Goal: Task Accomplishment & Management: Manage account settings

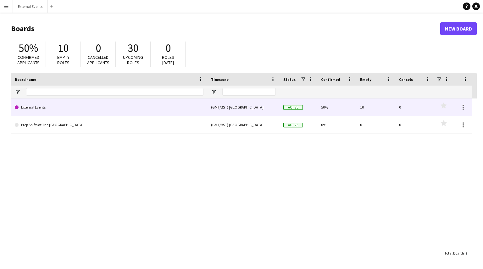
click at [127, 104] on link "External Events" at bounding box center [109, 107] width 189 height 18
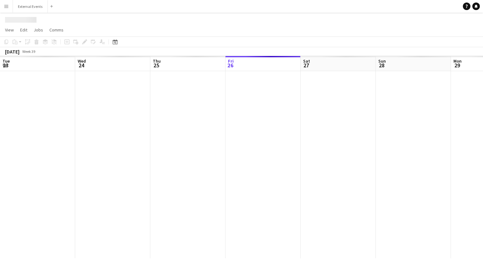
scroll to position [0, 150]
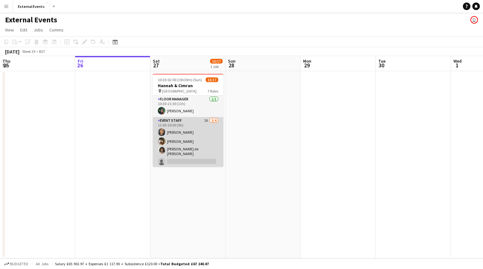
click at [185, 136] on app-card-role "Event staff 2A [DATE] 11:00-20:00 (9h) [PERSON_NAME] [PERSON_NAME] Gionleka [PE…" at bounding box center [188, 142] width 70 height 51
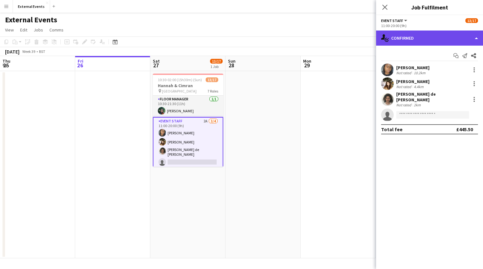
click at [425, 42] on div "single-neutral-actions-check-2 Confirmed" at bounding box center [429, 37] width 107 height 15
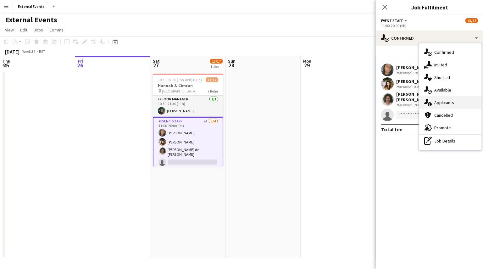
click at [455, 104] on div "single-neutral-actions-information Applicants" at bounding box center [450, 102] width 62 height 13
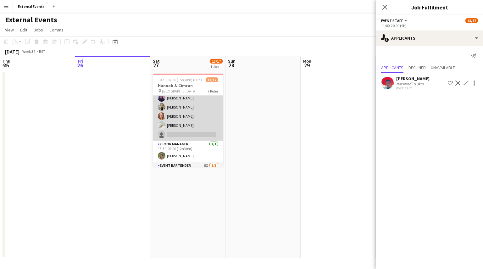
click at [193, 111] on app-card-role "Event staff 2A [DATE] 11:00-21:30 (10h30m) [PERSON_NAME] [PERSON_NAME] [PERSON_…" at bounding box center [188, 107] width 70 height 67
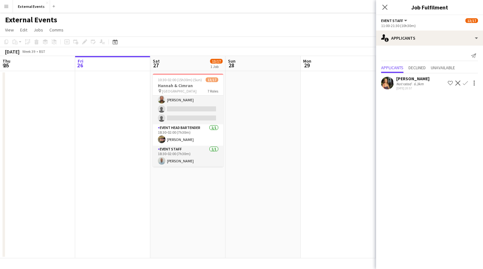
click at [193, 111] on app-card-role "Event bartender 6I [DATE] 18:30-02:00 (7h30m) [PERSON_NAME] single-neutral-acti…" at bounding box center [188, 105] width 70 height 40
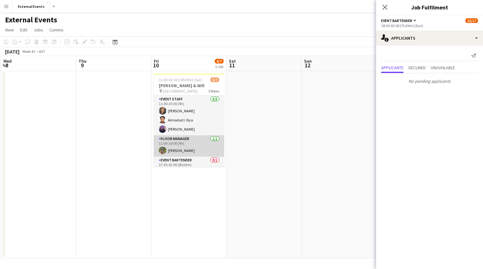
scroll to position [56, 0]
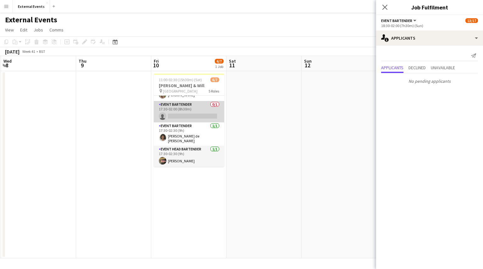
click at [185, 112] on app-card-role "Event bartender 0/1 17:30-02:00 (8h30m) single-neutral-actions" at bounding box center [189, 111] width 70 height 21
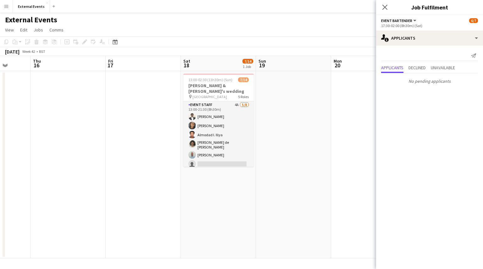
scroll to position [0, 271]
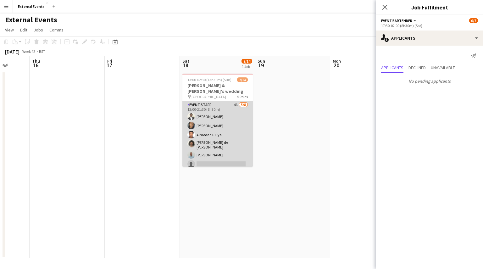
click at [204, 150] on app-card-role "Event staff 4A [DATE] 13:00-21:30 (8h30m) [PERSON_NAME] [PERSON_NAME] [PERSON_N…" at bounding box center [217, 144] width 70 height 87
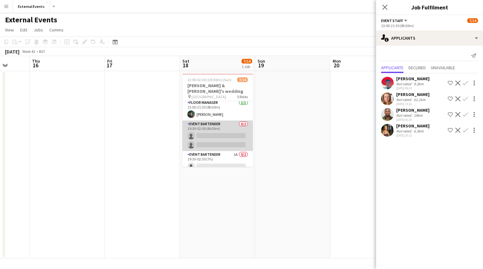
click at [217, 120] on app-card-role "Event bartender 0/2 19:30-02:00 (6h30m) single-neutral-actions single-neutral-a…" at bounding box center [217, 135] width 70 height 30
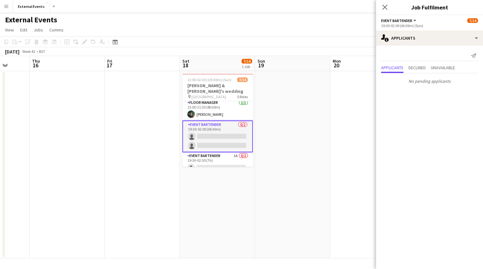
scroll to position [121, 0]
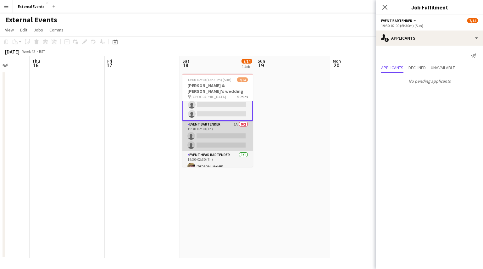
click at [212, 133] on app-card-role "Event bartender 1A 0/2 19:30-02:30 (7h) single-neutral-actions single-neutral-a…" at bounding box center [217, 136] width 70 height 30
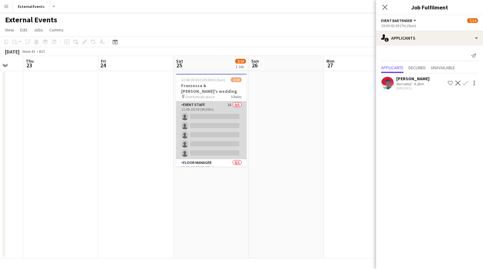
scroll to position [0, 203]
click at [209, 123] on app-card-role "Event staff 1A 0/5 11:00-20:30 (9h30m) single-neutral-actions single-neutral-ac…" at bounding box center [210, 130] width 70 height 58
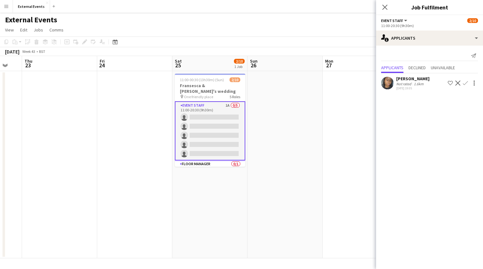
click at [462, 81] on button "Confirm" at bounding box center [465, 83] width 8 height 8
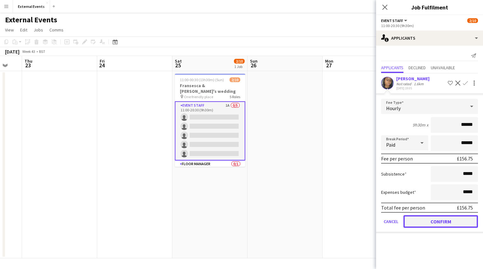
click at [420, 220] on button "Confirm" at bounding box center [440, 221] width 74 height 13
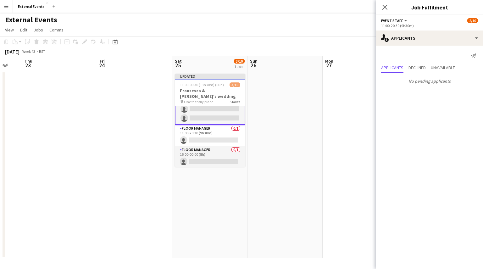
click at [203, 128] on app-card-role "Floor manager 0/1 11:00-20:30 (9h30m) single-neutral-actions" at bounding box center [210, 135] width 70 height 21
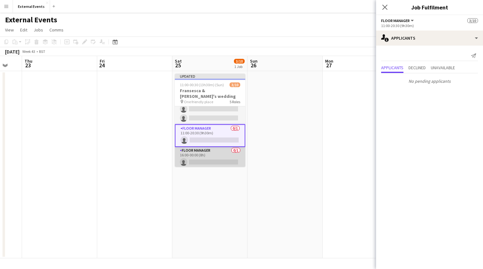
click at [199, 160] on app-card-role "Floor manager 0/1 16:00-00:00 (8h) single-neutral-actions" at bounding box center [210, 157] width 70 height 21
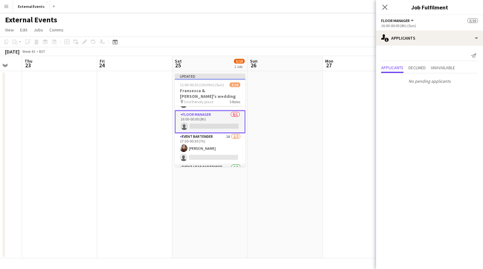
scroll to position [87, 0]
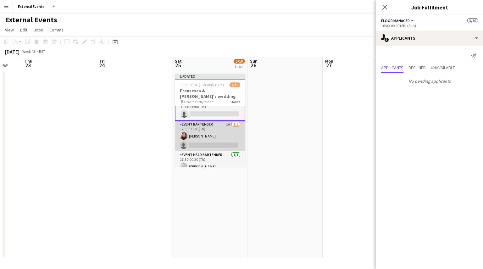
click at [215, 121] on app-card-role "Event bartender 1A [DATE] 17:30-00:30 (7h) [PERSON_NAME] single-neutral-actions" at bounding box center [210, 136] width 70 height 30
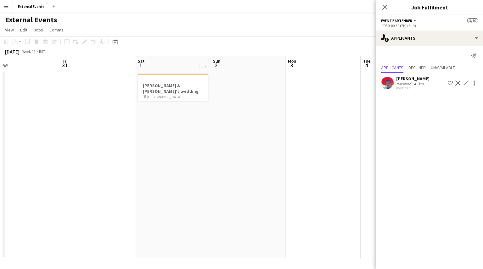
scroll to position [0, 184]
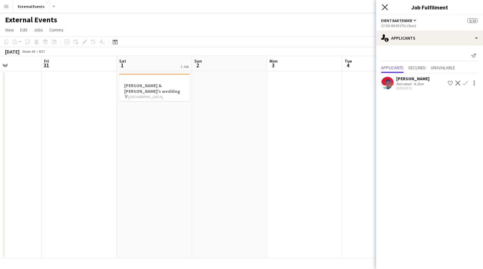
click at [386, 8] on icon "Close pop-in" at bounding box center [384, 7] width 6 height 6
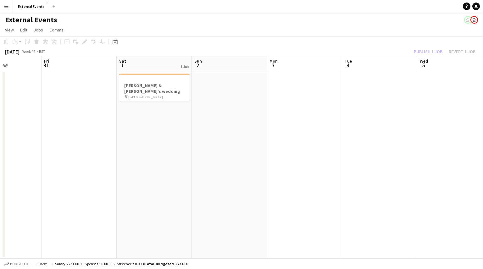
click at [427, 47] on div "Publish 1 job Revert 1 job" at bounding box center [444, 51] width 77 height 8
click at [427, 51] on button "Publish 1 job" at bounding box center [428, 51] width 34 height 8
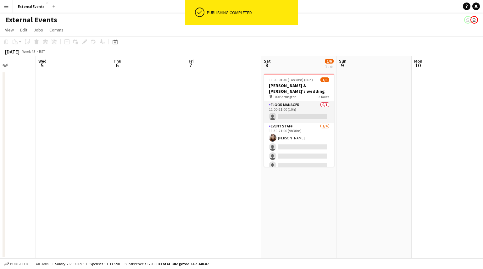
scroll to position [0, 224]
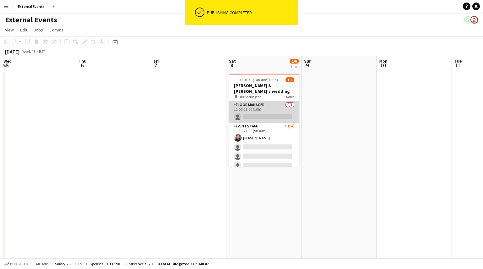
click at [254, 106] on app-card-role "Floor manager 0/1 11:00-21:00 (10h) single-neutral-actions" at bounding box center [264, 111] width 70 height 21
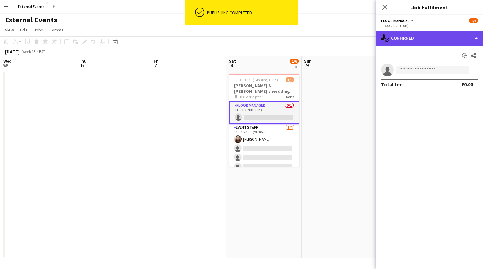
click at [406, 43] on div "single-neutral-actions-check-2 Confirmed" at bounding box center [429, 37] width 107 height 15
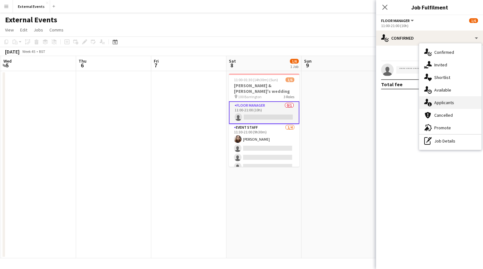
click at [447, 98] on div "single-neutral-actions-information Applicants" at bounding box center [450, 102] width 62 height 13
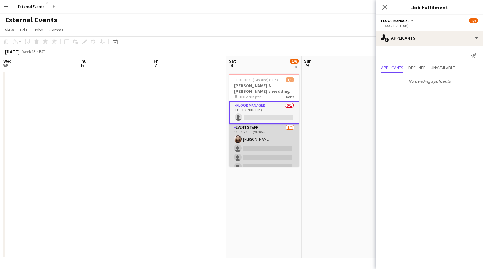
click at [273, 124] on app-card-role "Event staff [DATE] 11:30-21:00 (9h30m) [PERSON_NAME] single-neutral-actions sin…" at bounding box center [264, 148] width 70 height 49
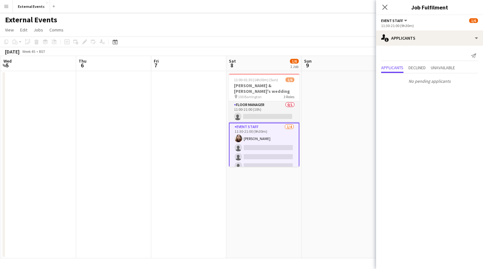
scroll to position [21, 0]
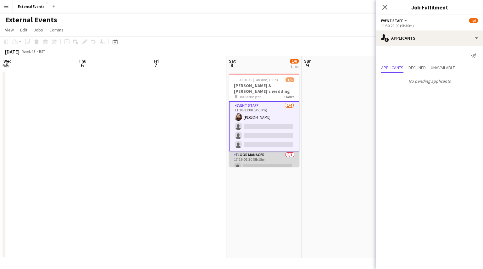
click at [275, 151] on app-card-role "Floor manager 0/1 17:15-01:30 (8h15m) single-neutral-actions" at bounding box center [264, 161] width 70 height 21
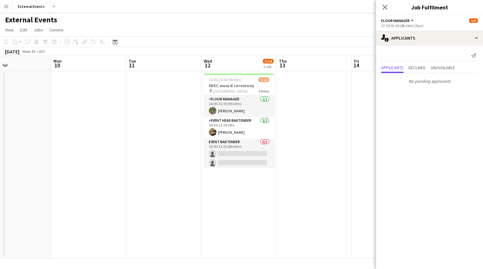
scroll to position [0, 250]
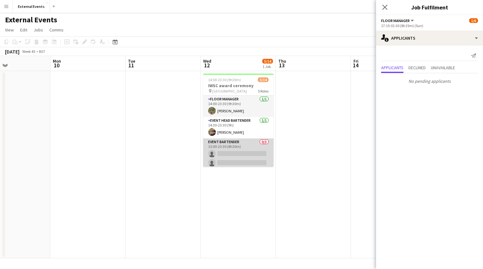
click at [238, 152] on app-card-role "Event bartender 0/3 15:00-23:30 (8h30m) single-neutral-actions single-neutral-a…" at bounding box center [238, 158] width 70 height 40
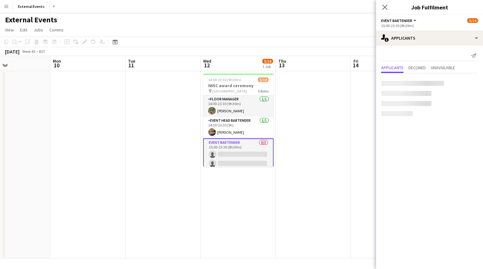
scroll to position [20, 0]
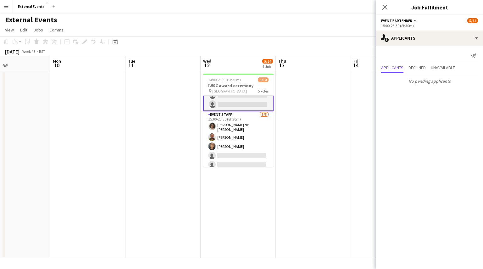
click at [238, 152] on app-card-role "Event staff [DATE] 15:00-23:30 (8h30m) [PERSON_NAME] [PERSON_NAME] Esu [PERSON_…" at bounding box center [238, 141] width 70 height 60
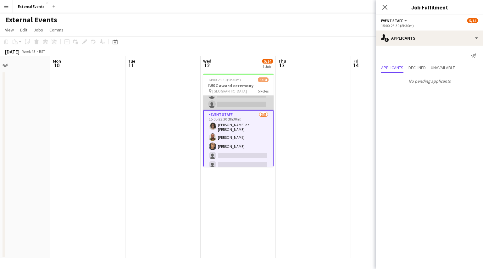
scroll to position [121, 0]
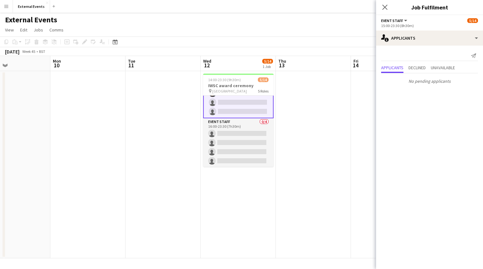
click at [238, 152] on app-card-role "Event staff 0/4 16:00-23:30 (7h30m) single-neutral-actions single-neutral-actio…" at bounding box center [238, 142] width 70 height 49
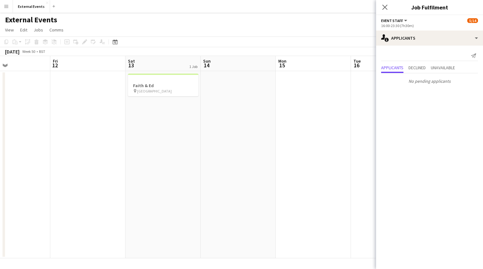
scroll to position [0, 261]
